Goal: Task Accomplishment & Management: Use online tool/utility

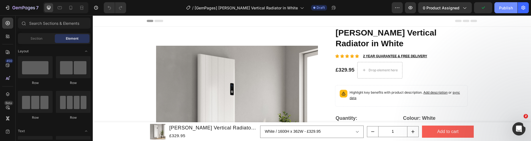
click at [502, 10] on button "Publish" at bounding box center [505, 7] width 23 height 11
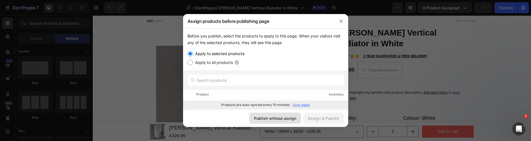
drag, startPoint x: 274, startPoint y: 121, endPoint x: 181, endPoint y: 105, distance: 94.1
click at [274, 121] on div "Publish without assign" at bounding box center [275, 118] width 42 height 6
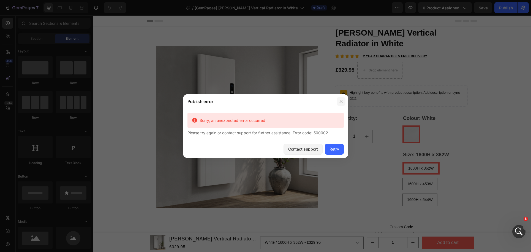
click at [342, 102] on icon "button" at bounding box center [341, 101] width 4 height 4
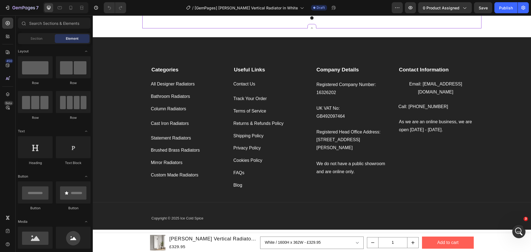
scroll to position [1047, 0]
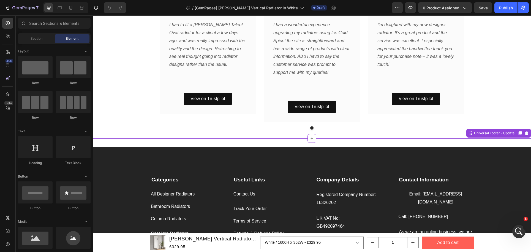
click at [477, 141] on div "Categories Text block All Designer Radiators Button Bathroom Radiators Button C…" at bounding box center [312, 243] width 438 height 192
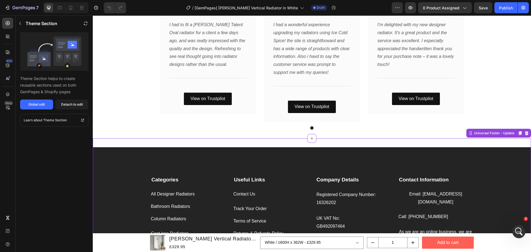
click at [527, 134] on icon at bounding box center [527, 133] width 4 height 4
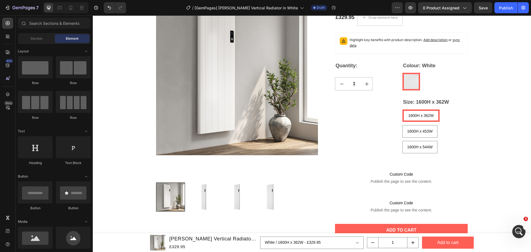
scroll to position [0, 0]
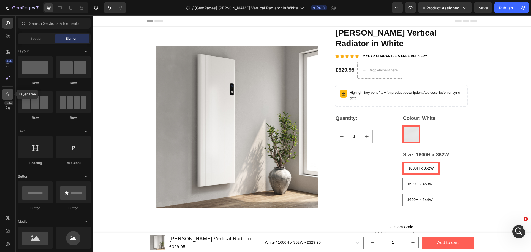
click at [7, 91] on div at bounding box center [7, 94] width 11 height 11
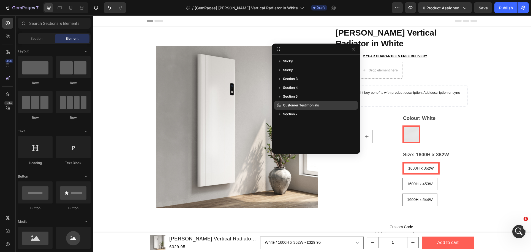
click at [294, 104] on span "Customer Testimonials" at bounding box center [301, 105] width 36 height 6
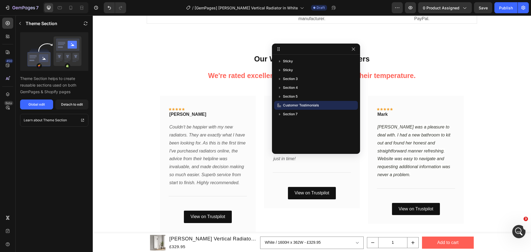
scroll to position [803, 0]
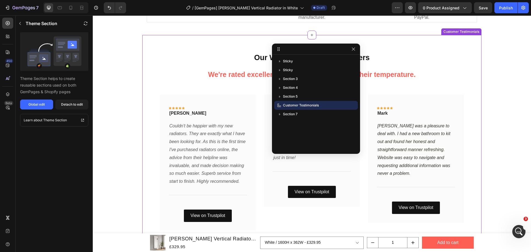
click at [459, 81] on p "We're rated excellent on Trustpilot. We found their temperature." at bounding box center [311, 74] width 329 height 12
click at [351, 106] on div "Customer Testimonials" at bounding box center [315, 105] width 79 height 9
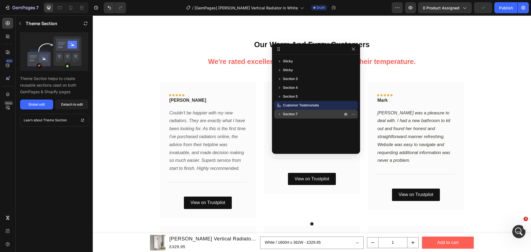
scroll to position [816, 0]
click at [289, 104] on span "Customer Testimonials" at bounding box center [301, 105] width 36 height 6
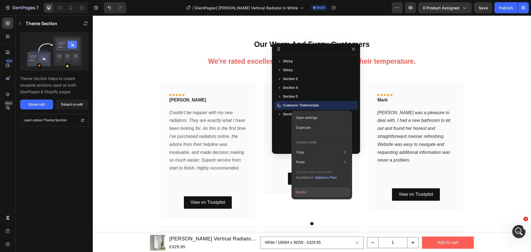
click at [302, 141] on button "Delete" at bounding box center [322, 192] width 56 height 10
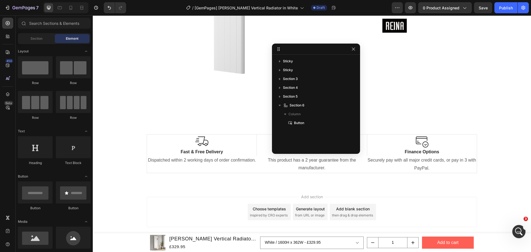
scroll to position [665, 0]
drag, startPoint x: 431, startPoint y: 60, endPoint x: 441, endPoint y: 35, distance: 27.1
click at [431, 60] on div "Text Block Row This product is designed and manufactured by our leading supplie…" at bounding box center [394, 4] width 157 height 209
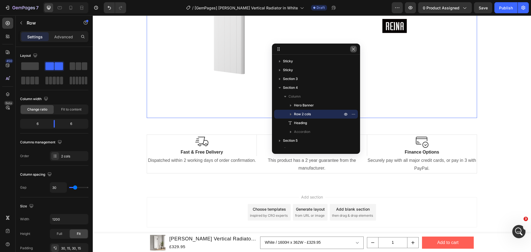
drag, startPoint x: 354, startPoint y: 48, endPoint x: 301, endPoint y: 28, distance: 56.7
click at [354, 48] on icon "button" at bounding box center [353, 49] width 4 height 4
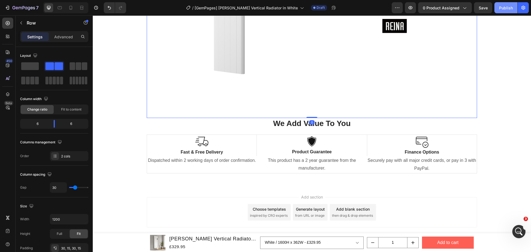
click at [502, 9] on div "Publish" at bounding box center [506, 8] width 14 height 6
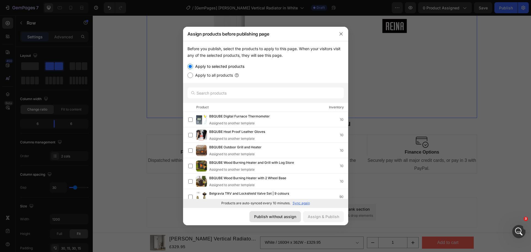
click at [285, 141] on div "Publish without assign" at bounding box center [275, 216] width 42 height 6
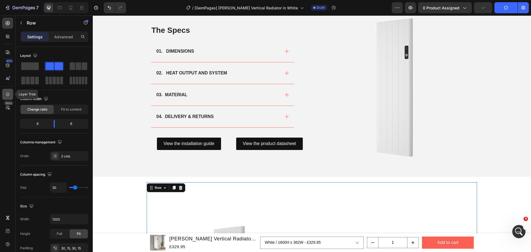
scroll to position [275, 0]
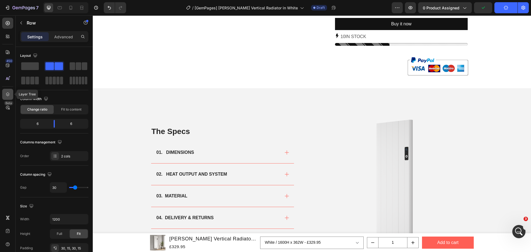
click at [6, 94] on icon at bounding box center [8, 94] width 6 height 6
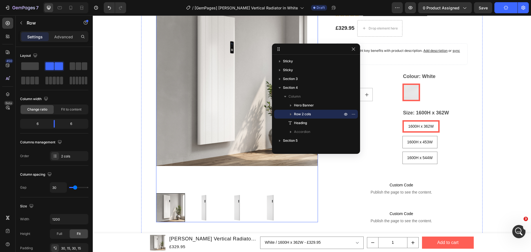
scroll to position [0, 0]
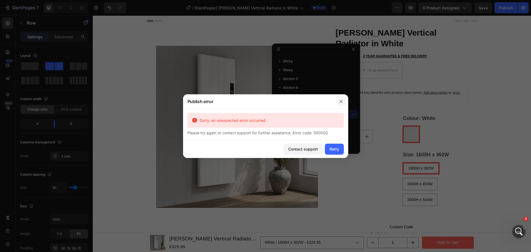
click at [342, 100] on icon "button" at bounding box center [341, 101] width 4 height 4
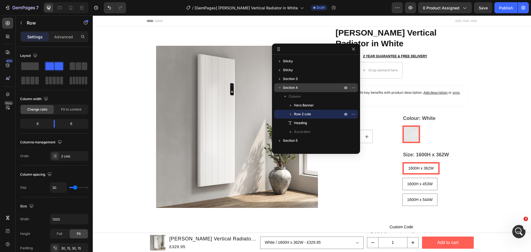
click at [281, 89] on icon "button" at bounding box center [280, 88] width 6 height 6
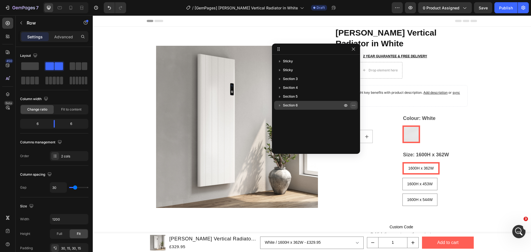
click at [354, 106] on icon "button" at bounding box center [353, 105] width 4 height 4
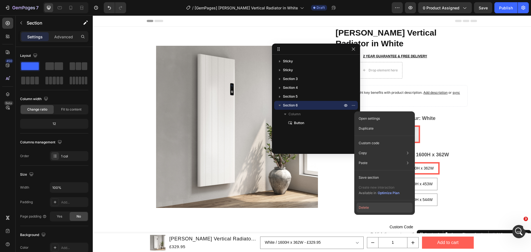
click at [368, 141] on button "Delete" at bounding box center [384, 207] width 56 height 10
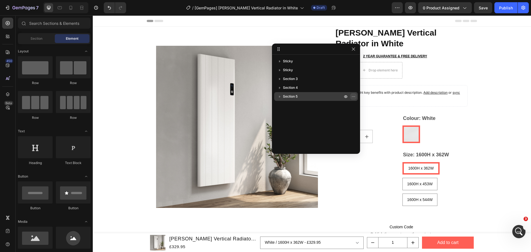
click at [356, 97] on button "button" at bounding box center [353, 96] width 7 height 7
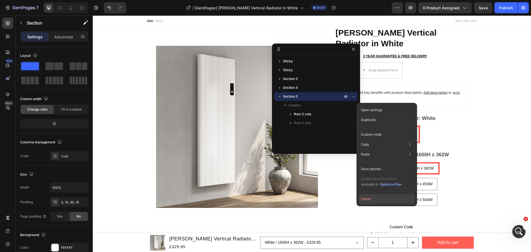
click at [370, 141] on button "Delete" at bounding box center [387, 199] width 56 height 10
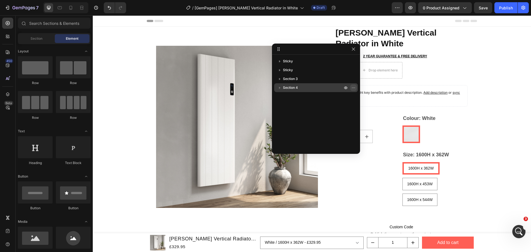
click at [355, 86] on icon "button" at bounding box center [353, 87] width 4 height 4
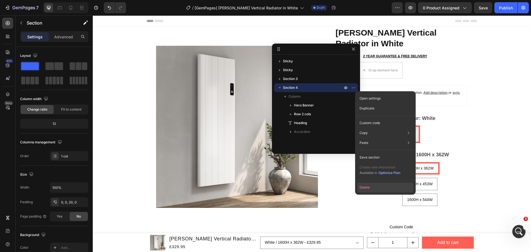
click at [368, 141] on button "Delete" at bounding box center [385, 187] width 56 height 10
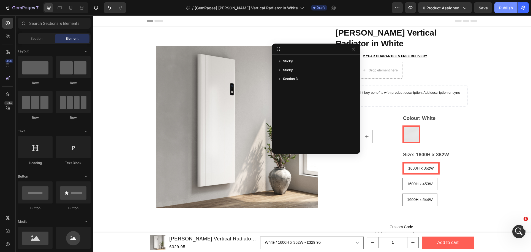
click at [499, 10] on div "Publish" at bounding box center [506, 8] width 14 height 6
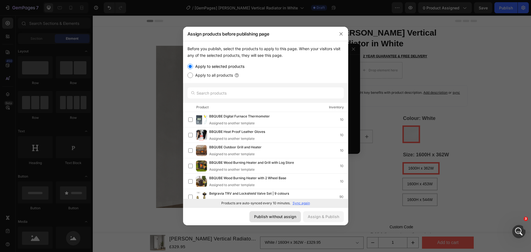
drag, startPoint x: 294, startPoint y: 214, endPoint x: 201, endPoint y: 199, distance: 94.0
click at [294, 141] on div "Publish without assign" at bounding box center [275, 216] width 42 height 6
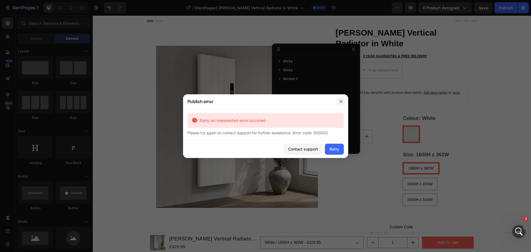
click at [339, 102] on icon "button" at bounding box center [341, 101] width 4 height 4
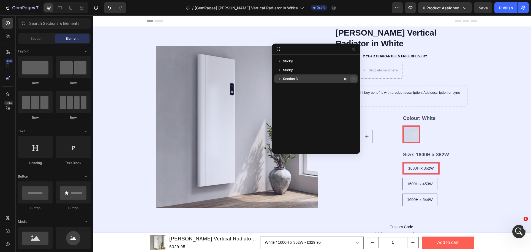
click at [354, 79] on icon "button" at bounding box center [353, 78] width 4 height 4
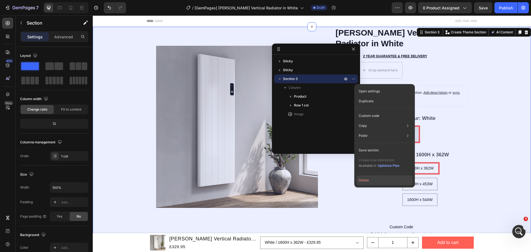
click at [370, 141] on button "Delete" at bounding box center [384, 180] width 56 height 10
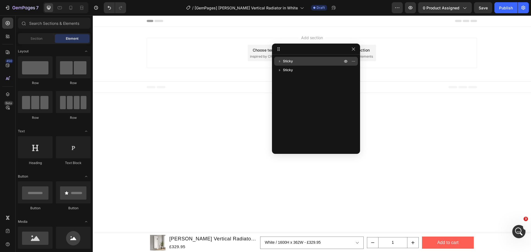
click at [315, 64] on p "Sticky" at bounding box center [313, 61] width 61 height 6
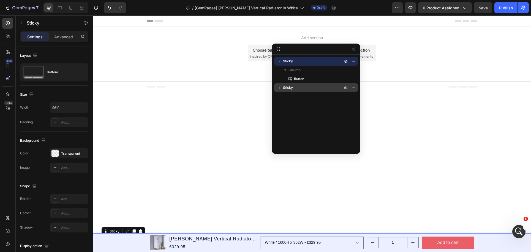
click at [300, 88] on p "Sticky" at bounding box center [313, 88] width 61 height 6
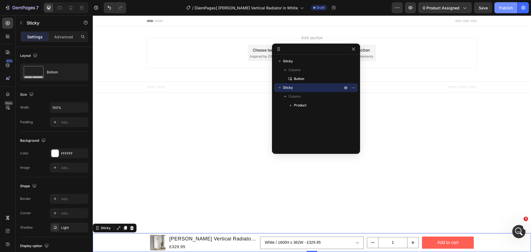
click at [500, 9] on div "Publish" at bounding box center [506, 8] width 14 height 6
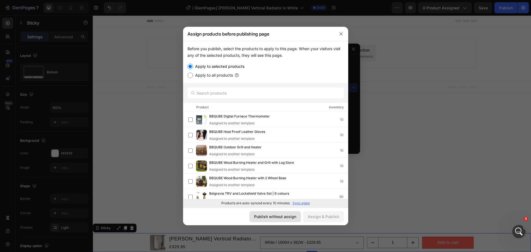
click at [278, 141] on button "Publish without assign" at bounding box center [274, 216] width 51 height 11
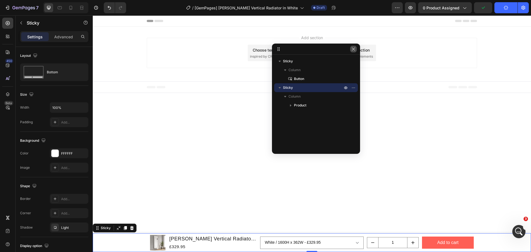
click at [356, 49] on button "button" at bounding box center [353, 49] width 7 height 7
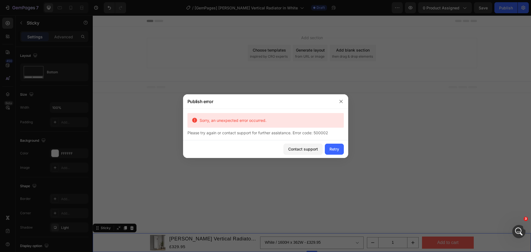
click at [340, 106] on div at bounding box center [341, 101] width 14 height 14
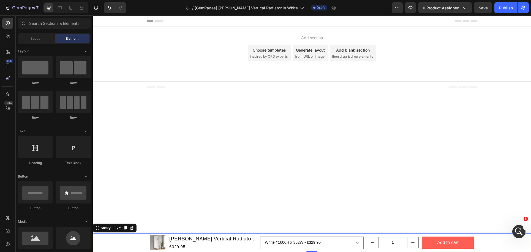
drag, startPoint x: 206, startPoint y: 74, endPoint x: 229, endPoint y: 65, distance: 25.3
click at [206, 74] on div "Add section Choose templates inspired by CRO experts Generate layout from URL o…" at bounding box center [312, 54] width 438 height 54
click at [119, 141] on div "Product Images Reina Maia Vertical Radiator in White Product Title £329.95 Prod…" at bounding box center [312, 242] width 438 height 19
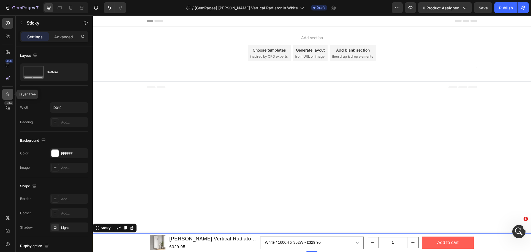
click at [6, 92] on icon at bounding box center [8, 94] width 6 height 6
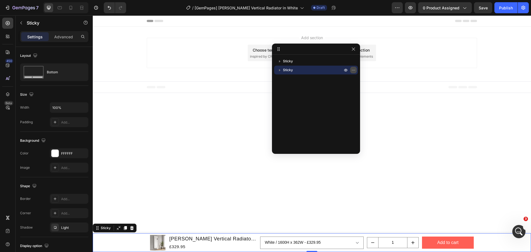
click at [356, 72] on button "button" at bounding box center [353, 70] width 7 height 7
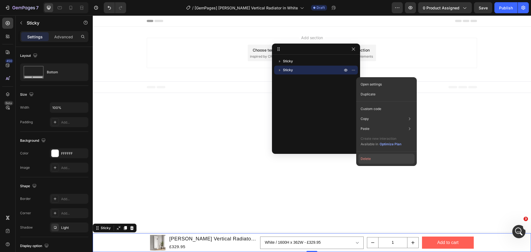
click at [369, 141] on button "Delete" at bounding box center [386, 159] width 56 height 10
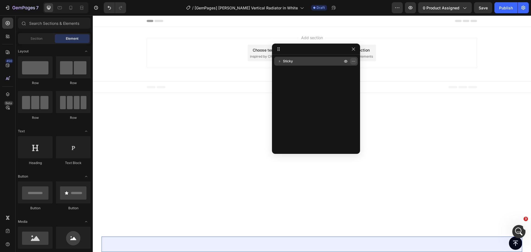
click at [354, 63] on icon "button" at bounding box center [353, 61] width 4 height 4
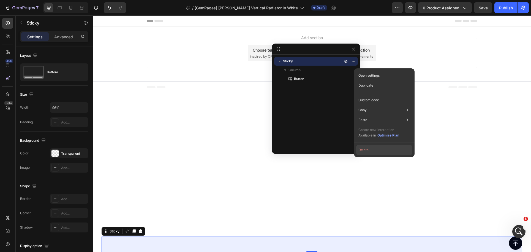
click at [363, 141] on button "Delete" at bounding box center [384, 150] width 56 height 10
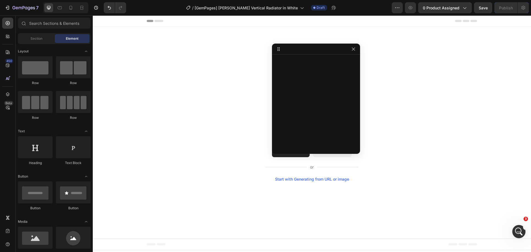
click at [182, 77] on div "Start with Sections from sidebar Add sections Add elements Start with Generatin…" at bounding box center [312, 132] width 438 height 211
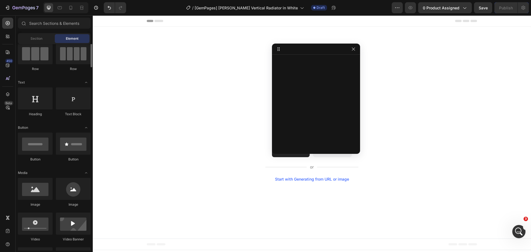
scroll to position [42, 0]
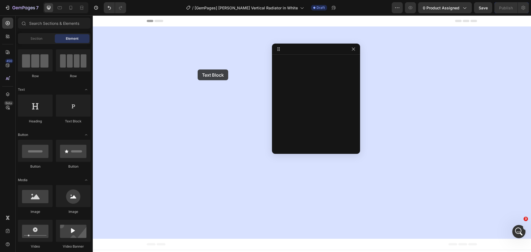
drag, startPoint x: 164, startPoint y: 127, endPoint x: 207, endPoint y: 67, distance: 73.2
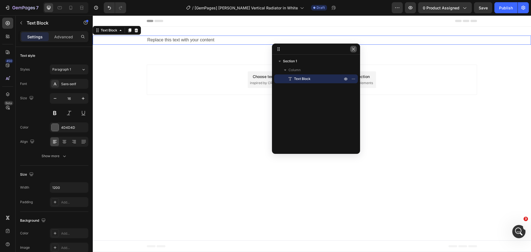
click at [356, 49] on button "button" at bounding box center [353, 49] width 7 height 7
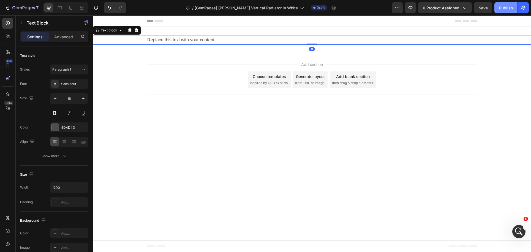
click at [500, 9] on div "Publish" at bounding box center [506, 8] width 14 height 6
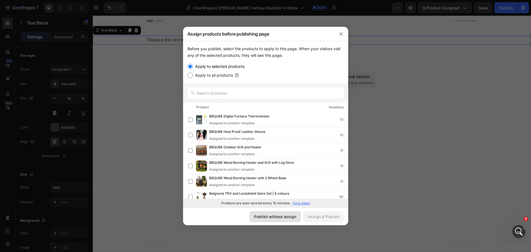
click at [271, 141] on div "Publish without assign" at bounding box center [275, 216] width 42 height 6
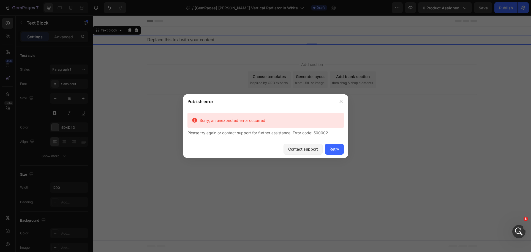
drag, startPoint x: 174, startPoint y: 83, endPoint x: 168, endPoint y: 81, distance: 6.4
click at [168, 81] on div at bounding box center [265, 126] width 531 height 252
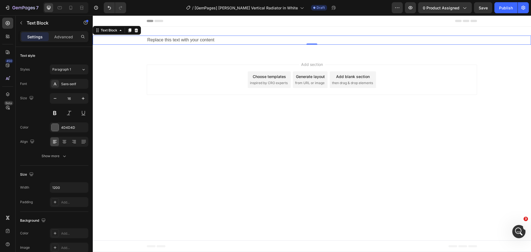
click at [136, 30] on icon at bounding box center [137, 30] width 4 height 4
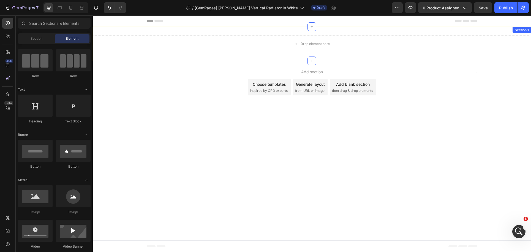
click at [154, 35] on div "Drop element here Section 1" at bounding box center [312, 44] width 438 height 34
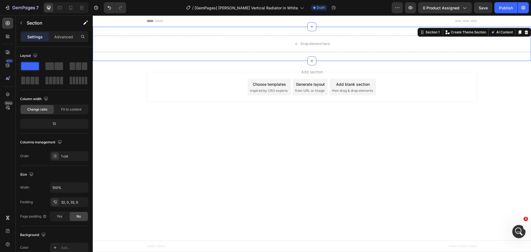
drag, startPoint x: 527, startPoint y: 34, endPoint x: 524, endPoint y: 32, distance: 3.1
click at [527, 34] on icon at bounding box center [526, 32] width 4 height 4
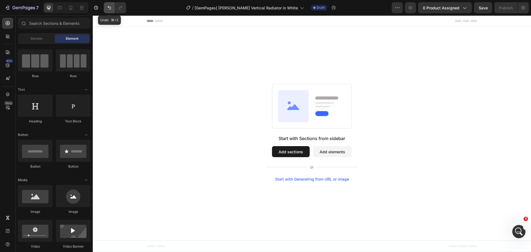
click at [108, 9] on icon "Undo/Redo" at bounding box center [109, 8] width 6 height 6
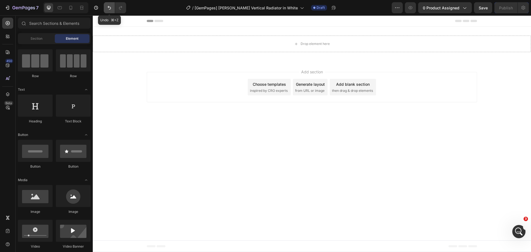
click at [108, 9] on icon "Undo/Redo" at bounding box center [109, 8] width 6 height 6
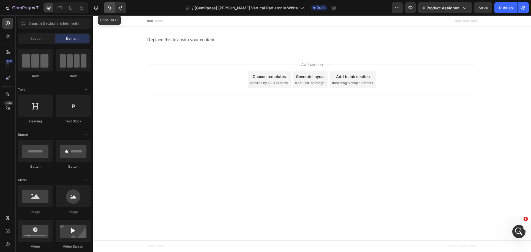
click at [107, 9] on icon "Undo/Redo" at bounding box center [109, 8] width 6 height 6
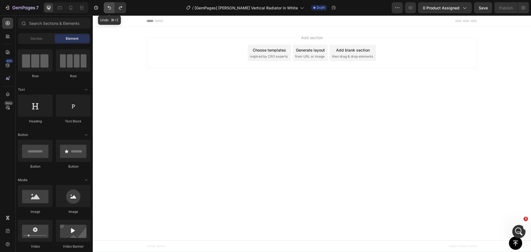
click at [107, 9] on icon "Undo/Redo" at bounding box center [109, 8] width 6 height 6
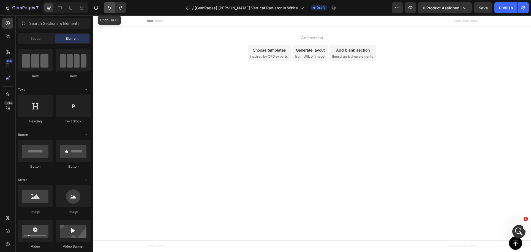
click at [107, 9] on icon "Undo/Redo" at bounding box center [109, 8] width 6 height 6
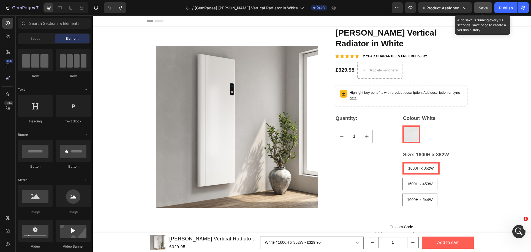
click at [484, 9] on span "Save" at bounding box center [483, 8] width 9 height 5
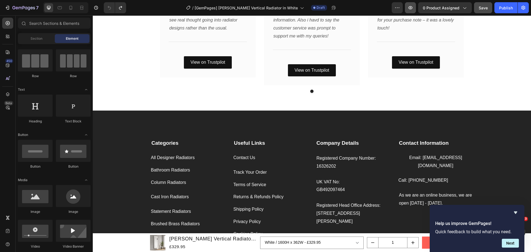
scroll to position [1101, 0]
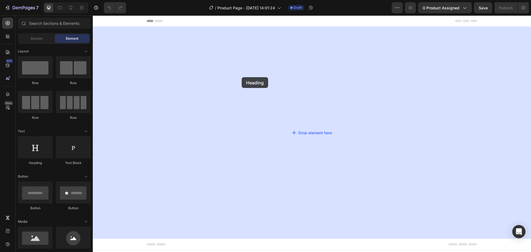
drag, startPoint x: 140, startPoint y: 167, endPoint x: 136, endPoint y: 115, distance: 52.4
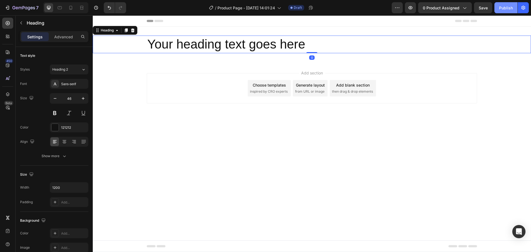
click at [505, 10] on div "Publish" at bounding box center [506, 8] width 14 height 6
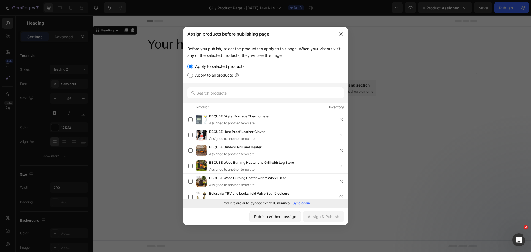
click at [127, 140] on div at bounding box center [265, 126] width 531 height 252
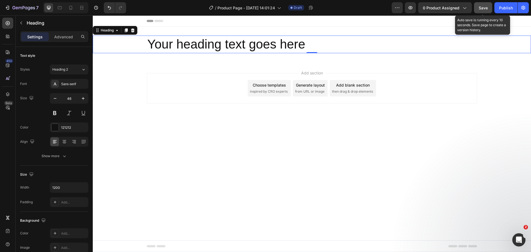
click at [484, 7] on span "Save" at bounding box center [483, 8] width 9 height 5
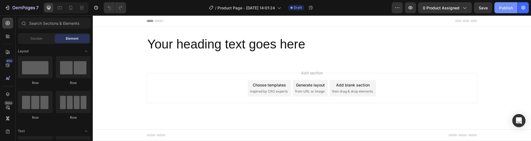
click at [502, 11] on button "Publish" at bounding box center [505, 7] width 23 height 11
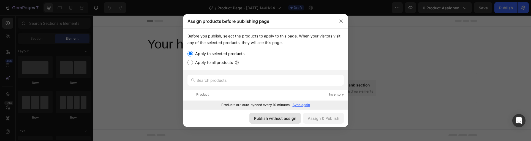
click at [281, 120] on div "Publish without assign" at bounding box center [275, 118] width 42 height 6
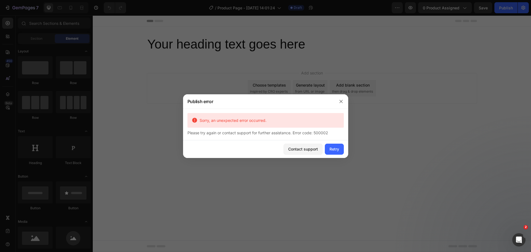
click at [32, 17] on div at bounding box center [265, 126] width 531 height 252
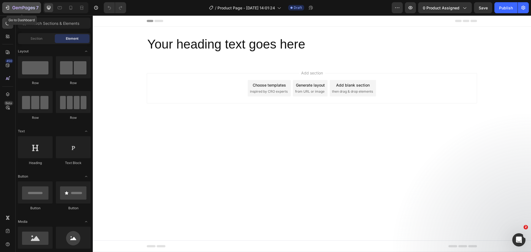
click at [29, 9] on icon "button" at bounding box center [23, 8] width 23 height 5
